Goal: Complete application form

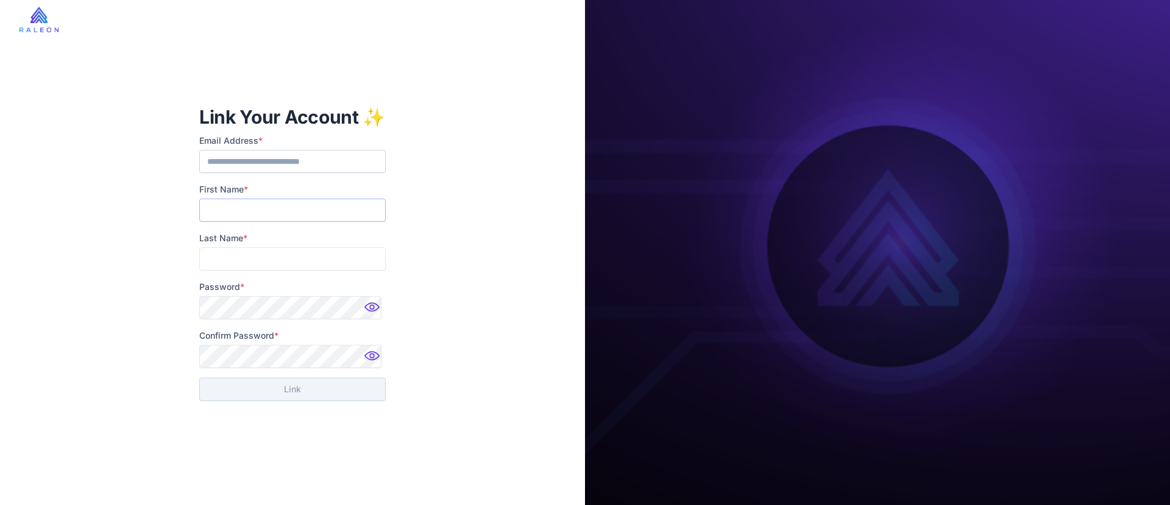
click at [331, 215] on input "First Name *" at bounding box center [292, 210] width 186 height 23
type input "******"
type input "********"
click at [311, 386] on button "Link" at bounding box center [292, 389] width 186 height 23
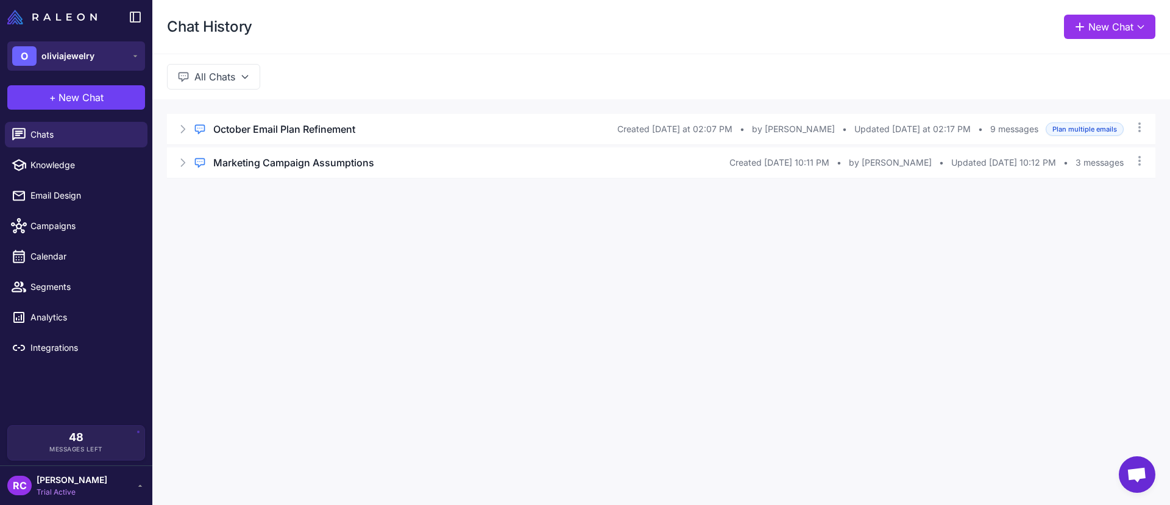
click at [100, 64] on button "O oliviajewelry" at bounding box center [76, 55] width 138 height 29
click at [114, 60] on button "O oliviajewelry" at bounding box center [76, 55] width 138 height 29
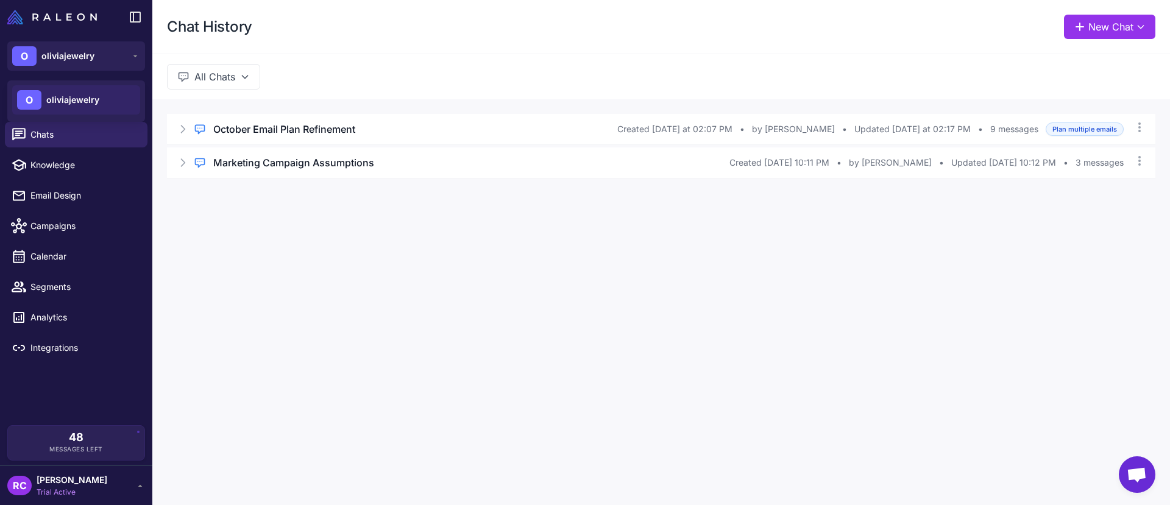
click at [110, 484] on div "RC Rommel Canillas Trial Active" at bounding box center [76, 486] width 138 height 24
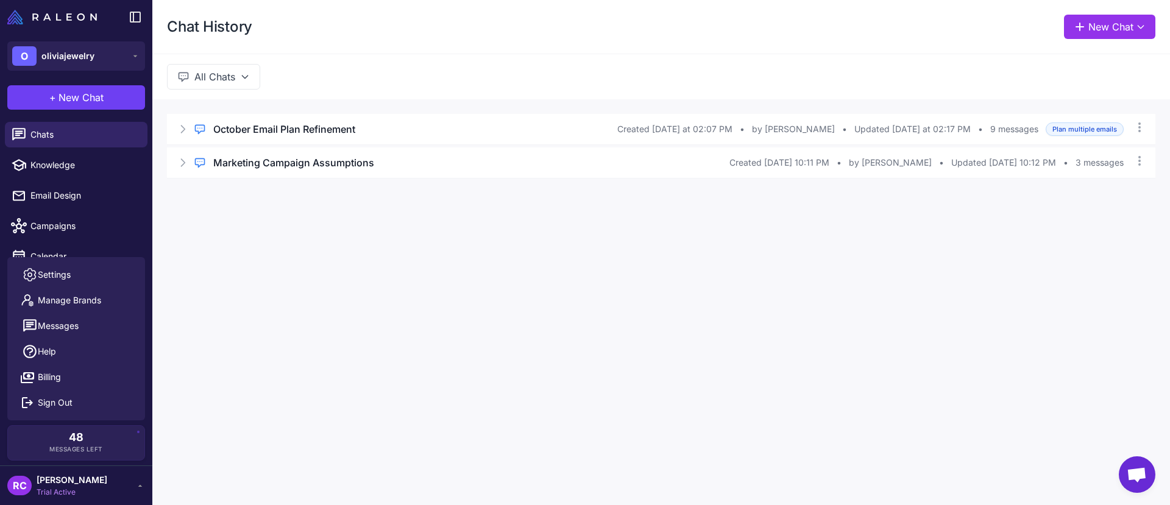
click at [110, 484] on div "RC Rommel Canillas Trial Active" at bounding box center [76, 486] width 138 height 24
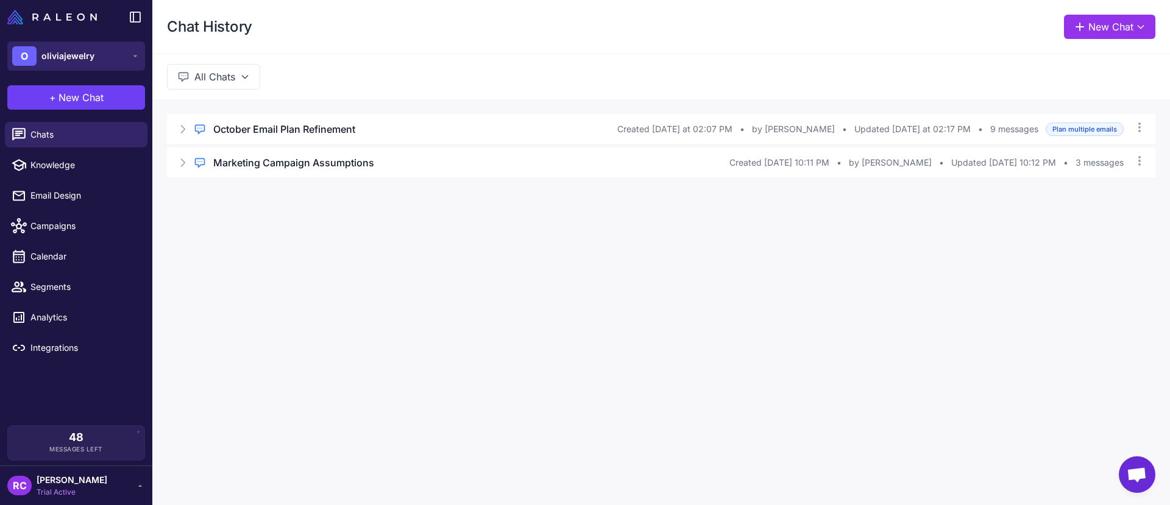
click at [85, 63] on div "O oliviajewelry" at bounding box center [53, 56] width 82 height 20
click at [108, 57] on button "O oliviajewelry" at bounding box center [76, 55] width 138 height 29
click at [89, 62] on span "oliviajewelry" at bounding box center [67, 55] width 53 height 13
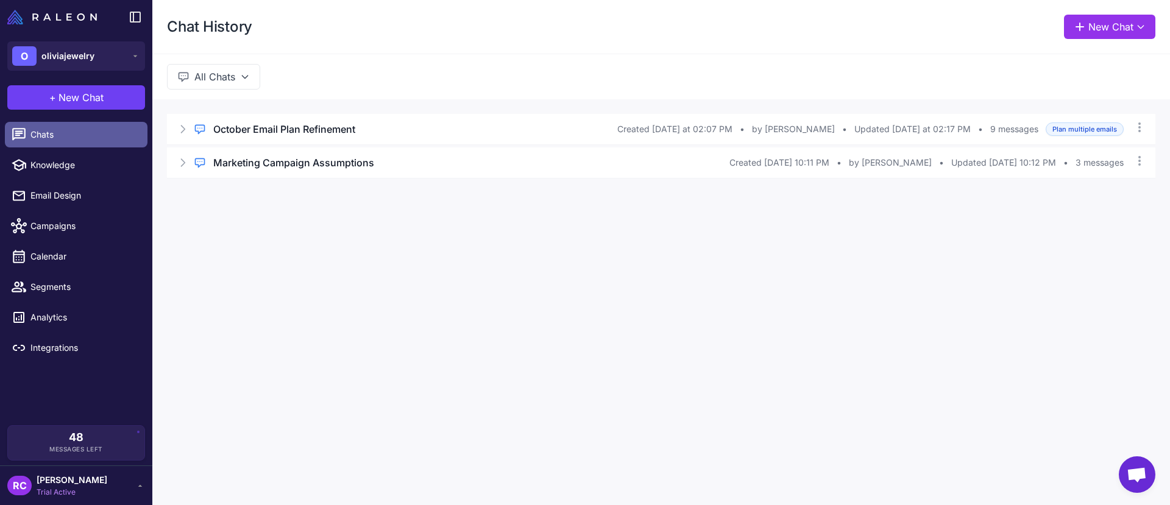
click at [62, 147] on link "Chats" at bounding box center [76, 135] width 143 height 26
click at [197, 183] on div "Regular Chat October Email Plan Refinement Created Today at 02:07 PM • by Navid…" at bounding box center [661, 146] width 1018 height 94
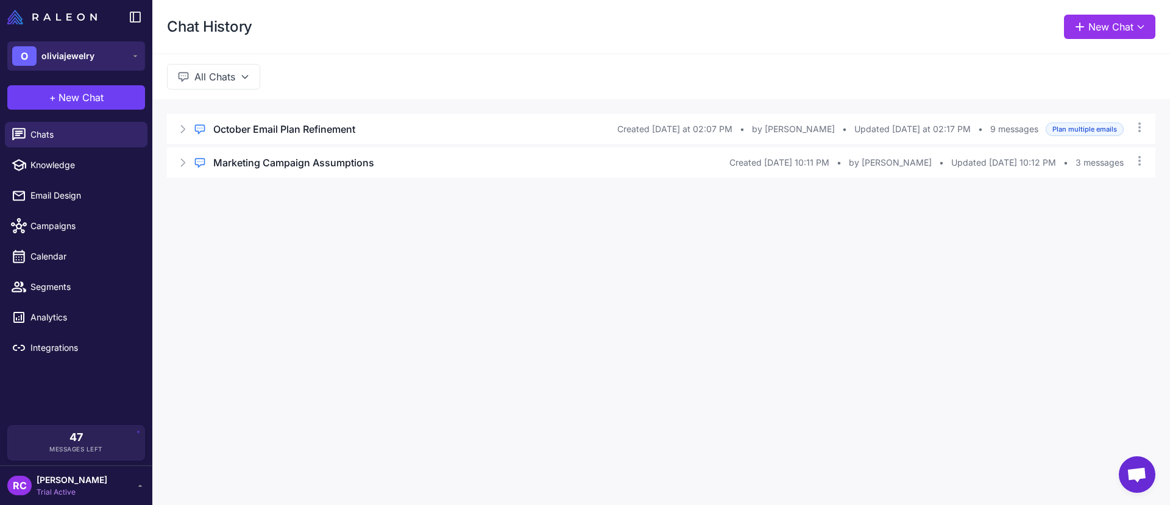
click at [126, 49] on button "O oliviajewelry" at bounding box center [76, 55] width 138 height 29
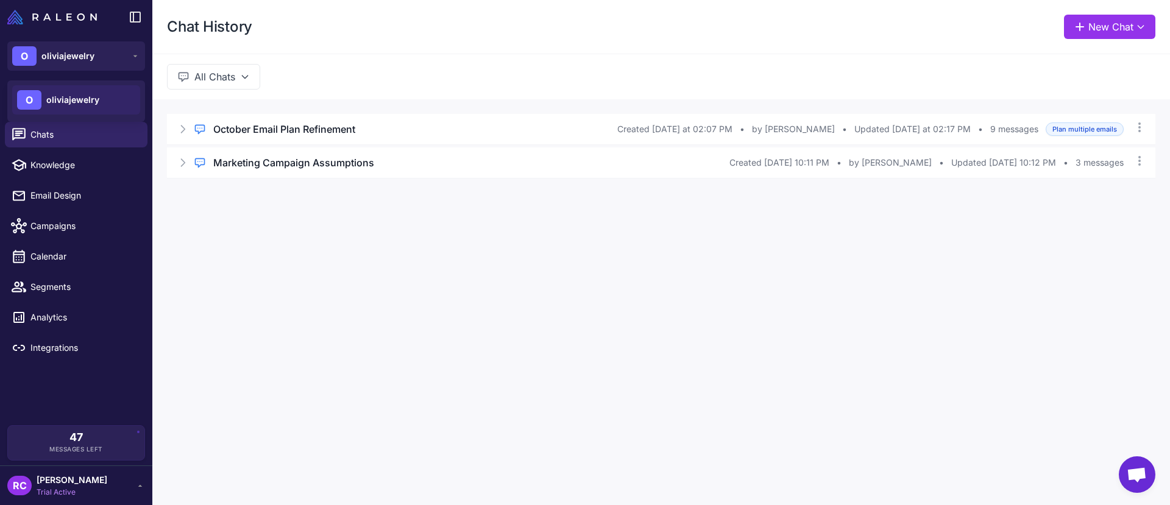
click at [94, 87] on div "O oliviajewelry" at bounding box center [76, 99] width 128 height 29
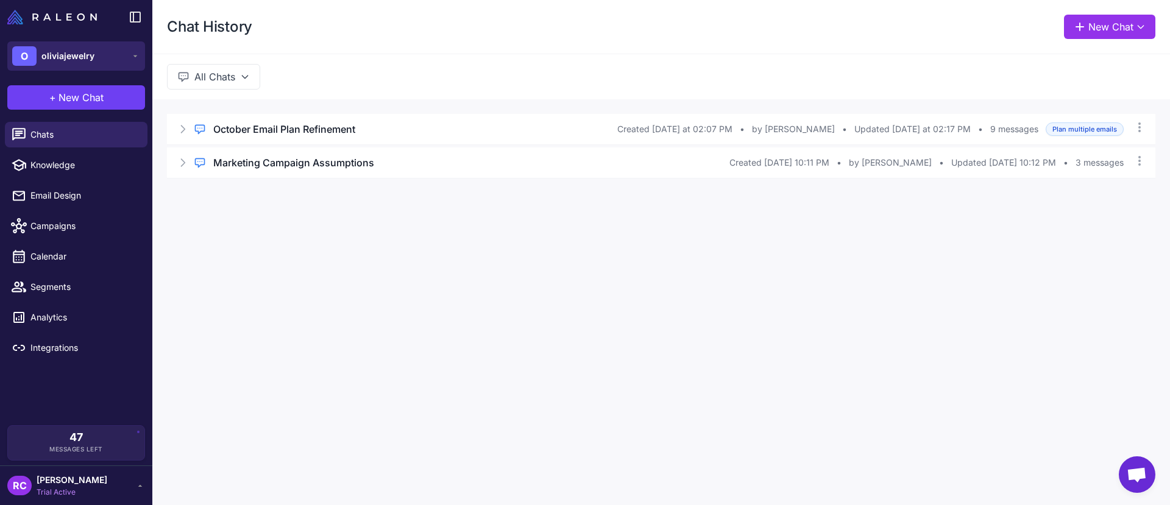
click at [103, 65] on button "O oliviajewelry" at bounding box center [76, 55] width 138 height 29
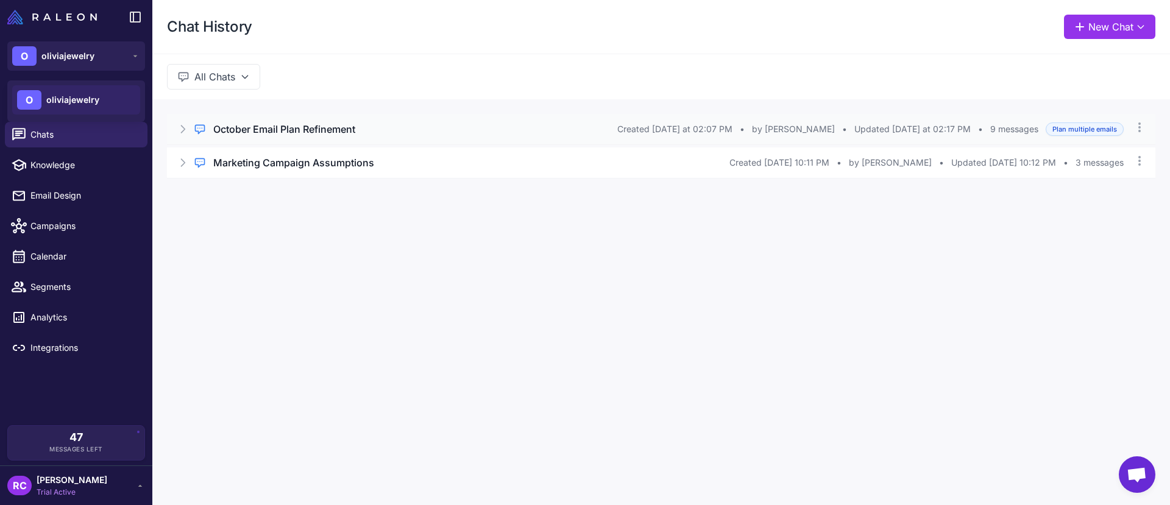
click at [182, 126] on icon at bounding box center [184, 129] width 4 height 7
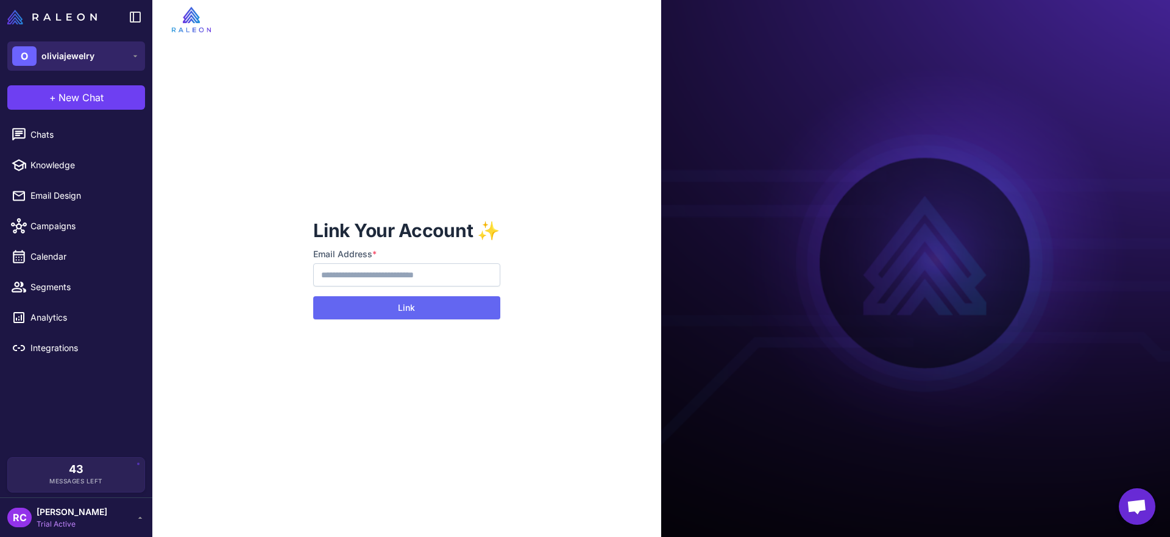
click at [90, 52] on span "oliviajewelry" at bounding box center [67, 55] width 53 height 13
